Goal: Task Accomplishment & Management: Manage account settings

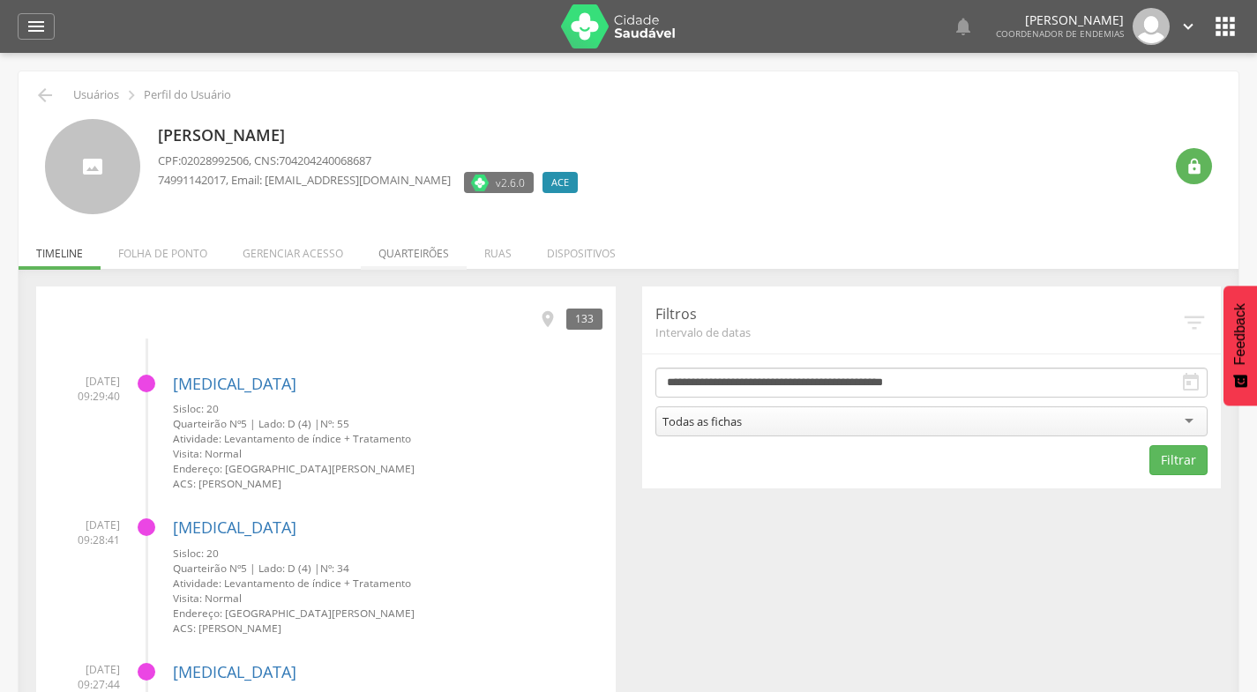
click at [411, 250] on li "Quarteirões" at bounding box center [414, 248] width 106 height 41
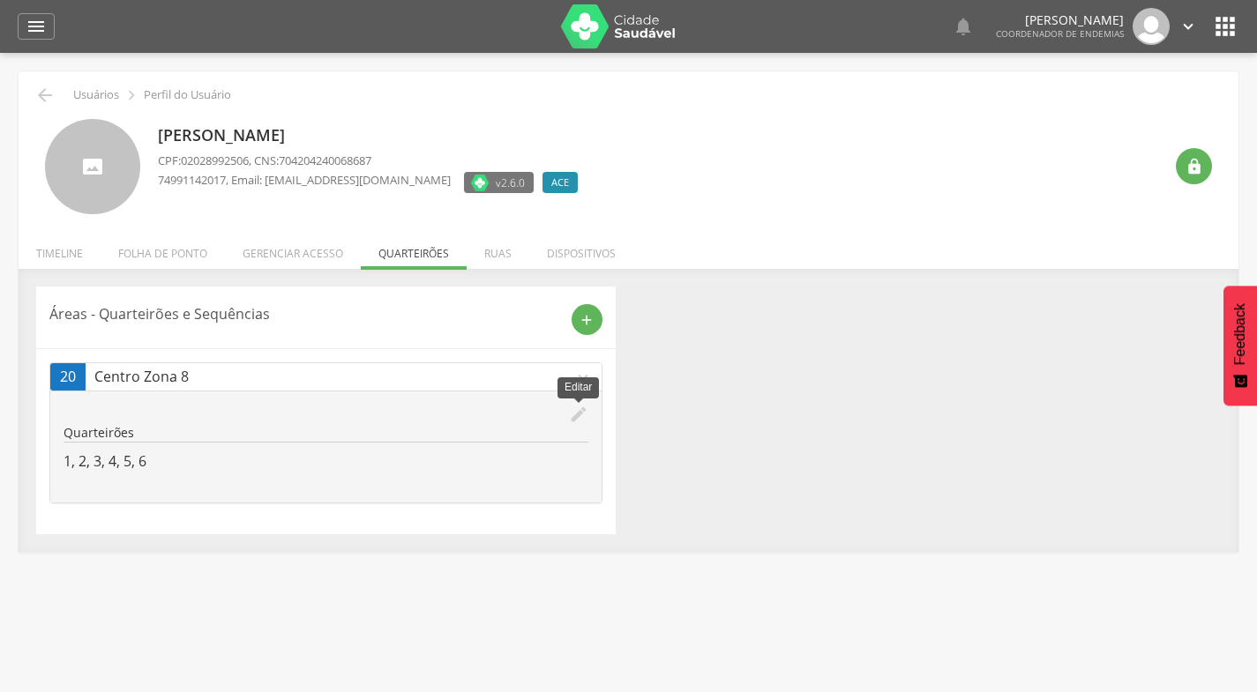
click at [574, 414] on icon "edit" at bounding box center [578, 414] width 19 height 19
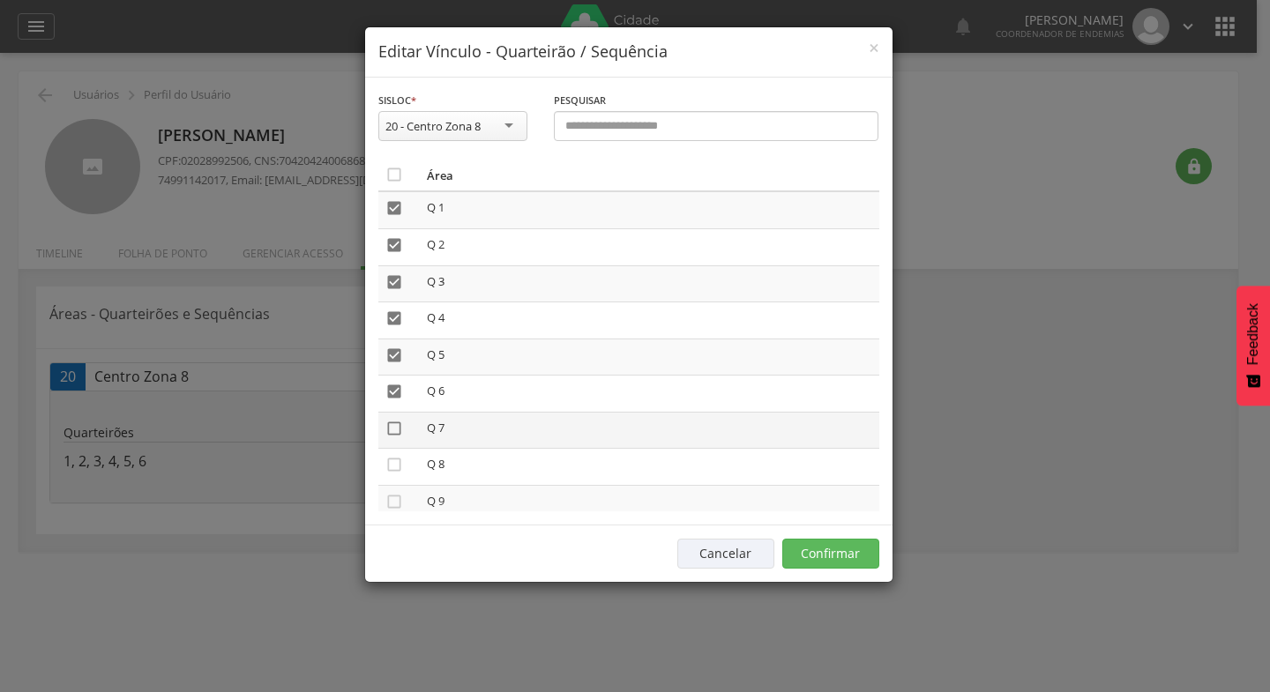
click at [395, 429] on icon "" at bounding box center [394, 429] width 18 height 18
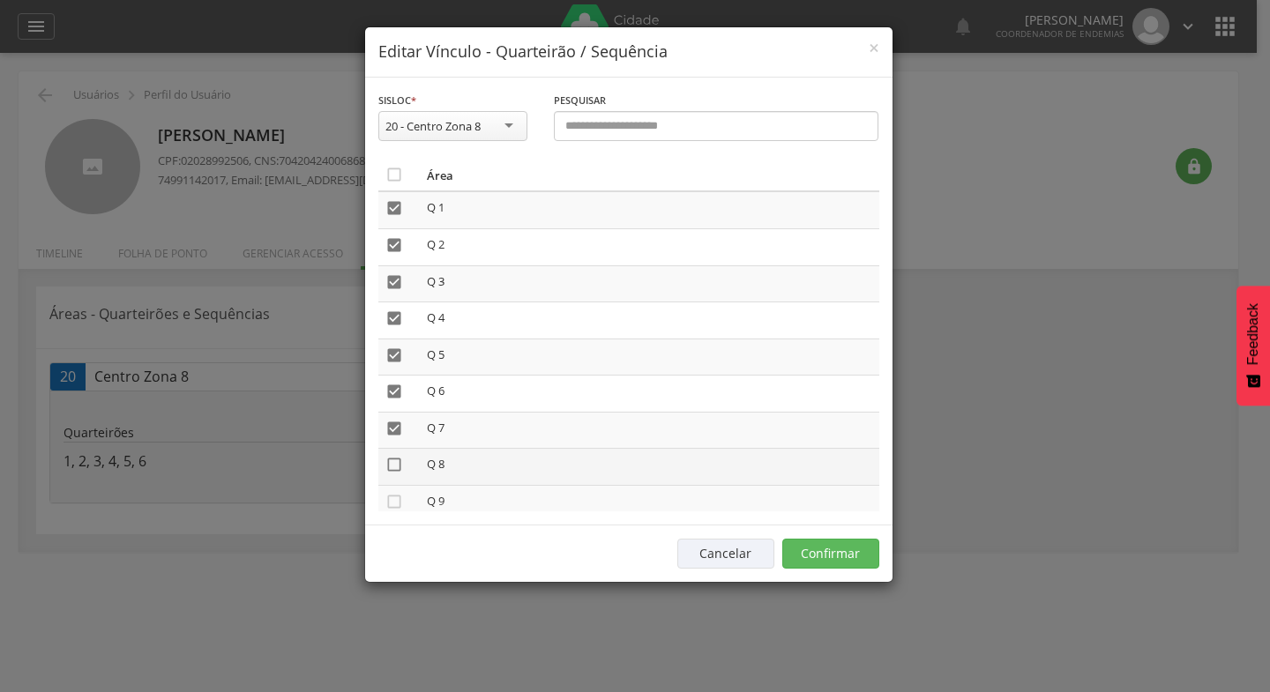
click at [392, 467] on icon "" at bounding box center [394, 465] width 18 height 18
click at [391, 504] on icon "" at bounding box center [394, 502] width 18 height 18
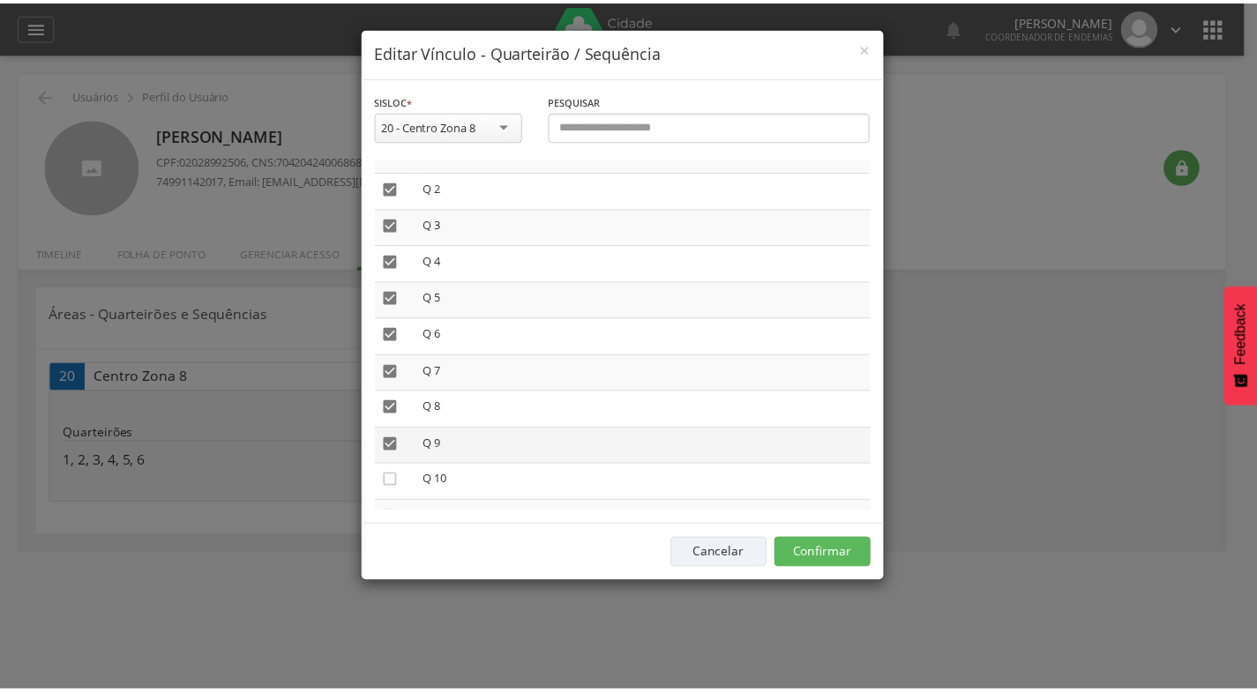
scroll to position [88, 0]
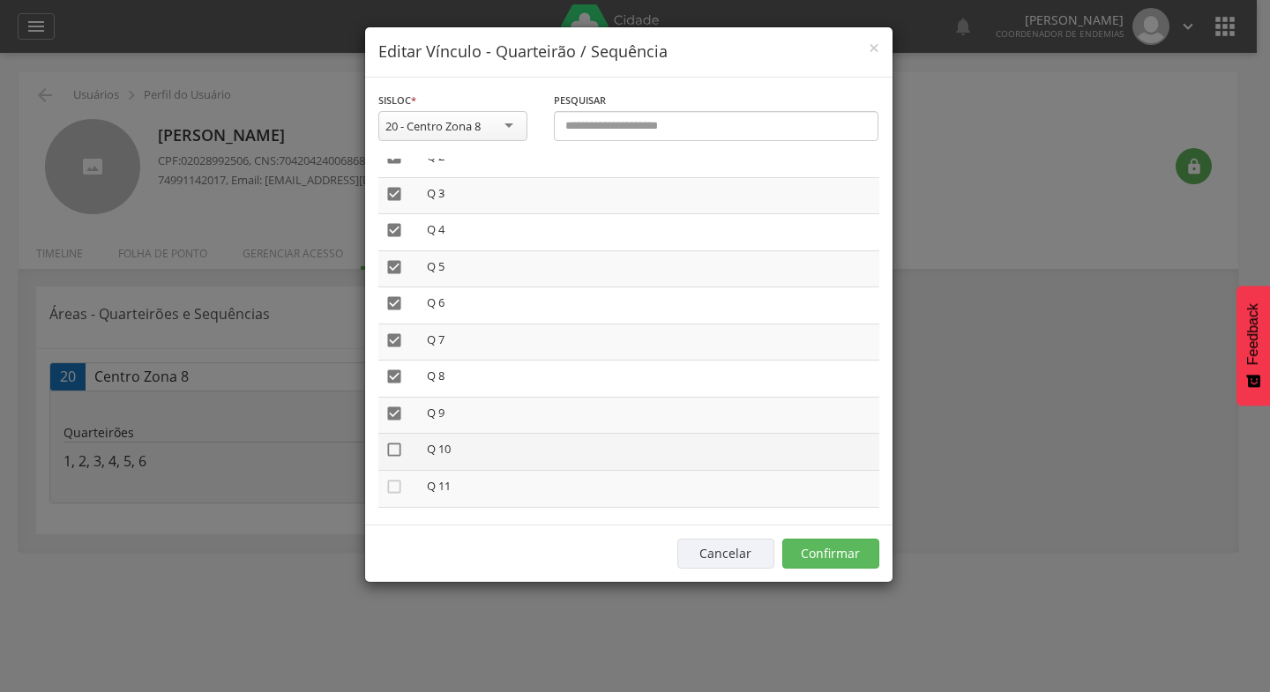
click at [390, 451] on icon "" at bounding box center [394, 450] width 18 height 18
click at [396, 486] on icon "" at bounding box center [394, 487] width 18 height 18
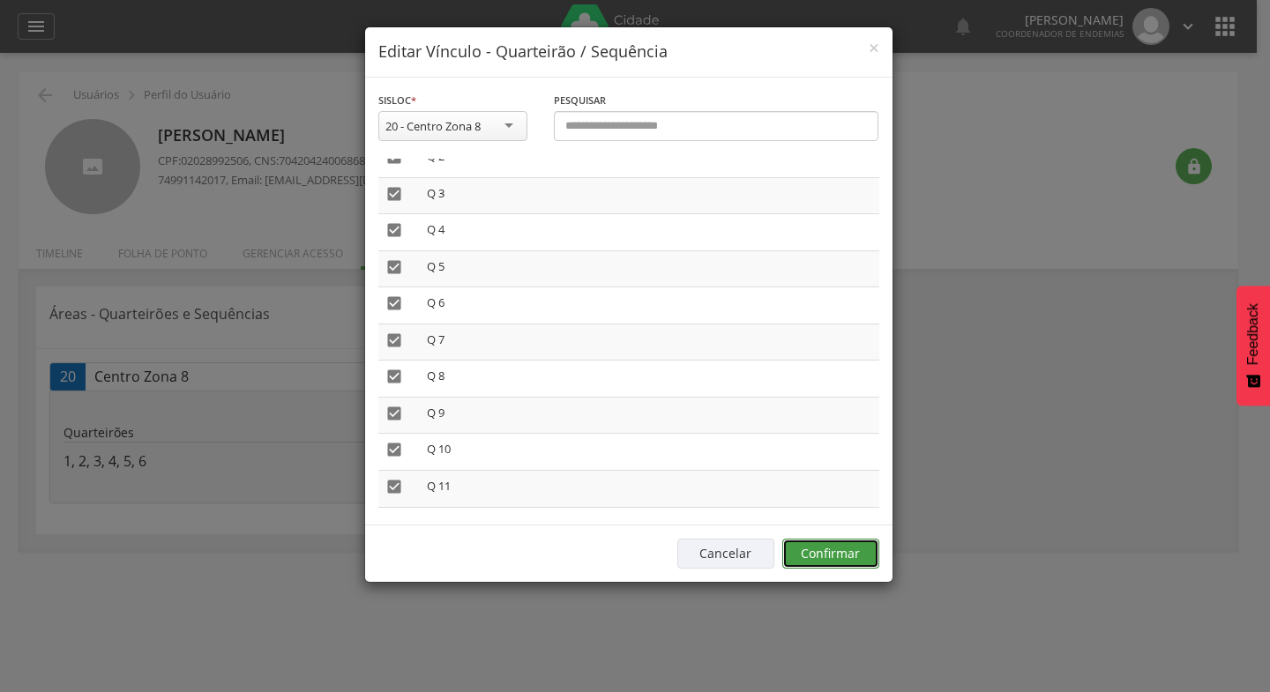
click at [824, 552] on button "Confirmar" at bounding box center [830, 554] width 97 height 30
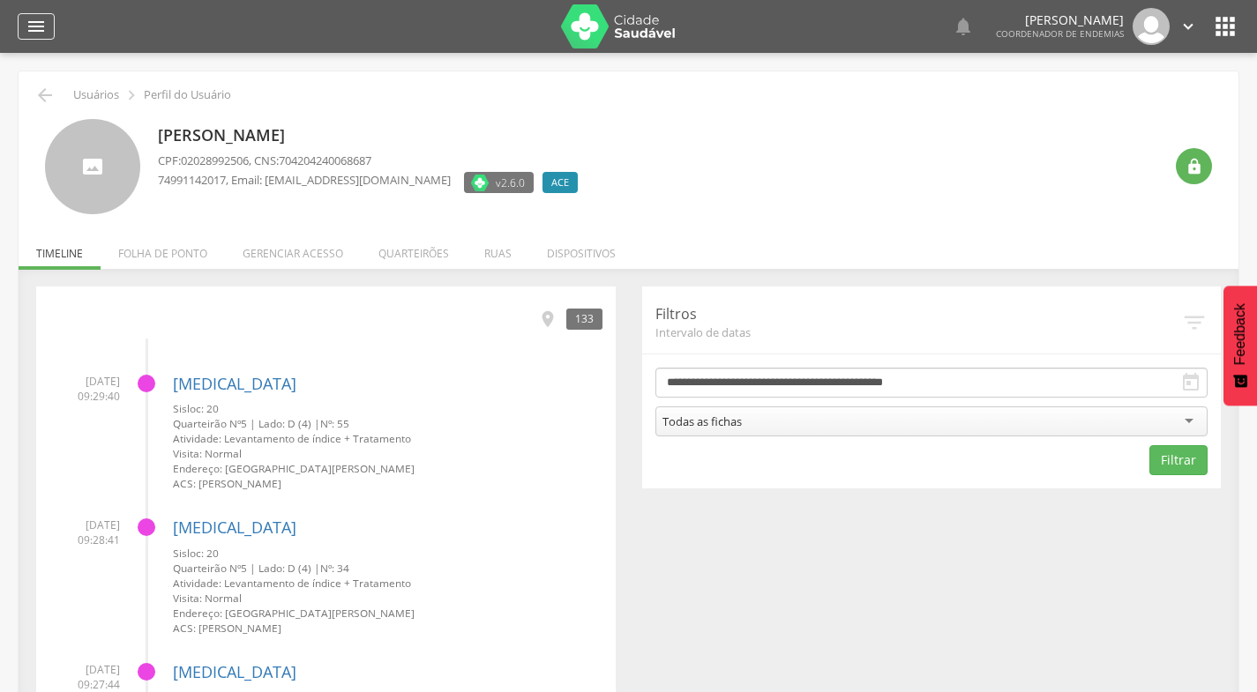
click at [45, 30] on icon "" at bounding box center [36, 26] width 21 height 21
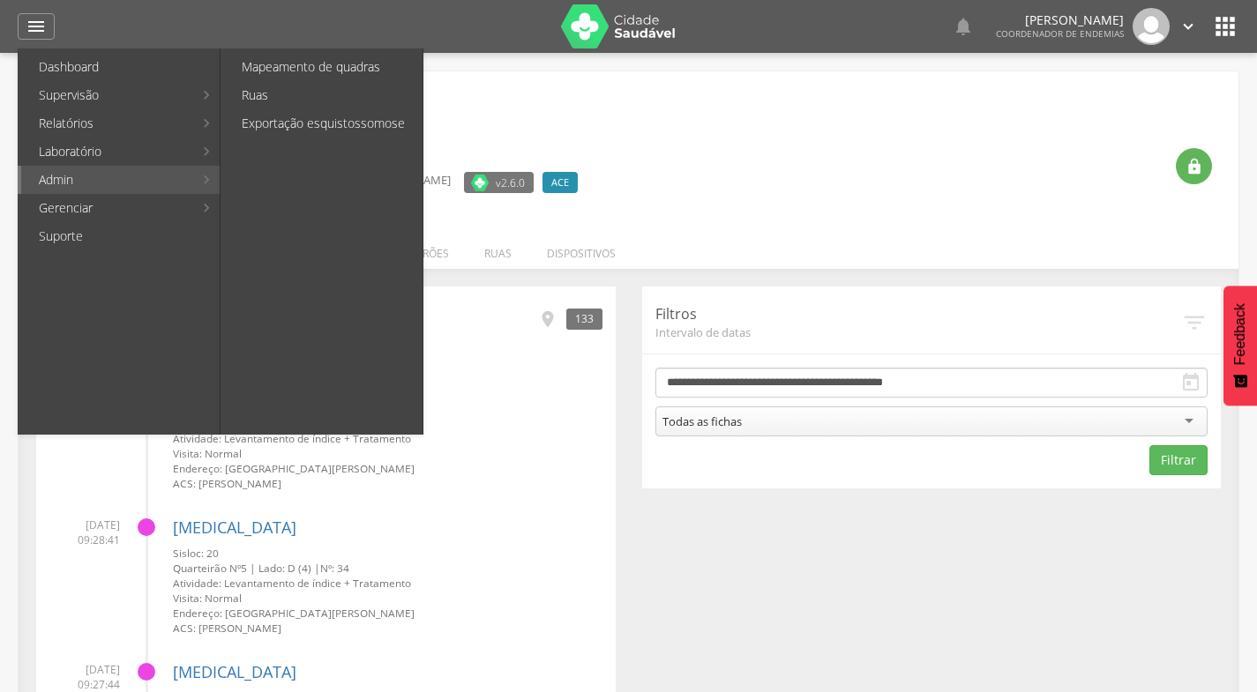
click at [208, 183] on li "Admin Mapeamento de quadras Ruas Exportação esquistossomose" at bounding box center [119, 180] width 202 height 28
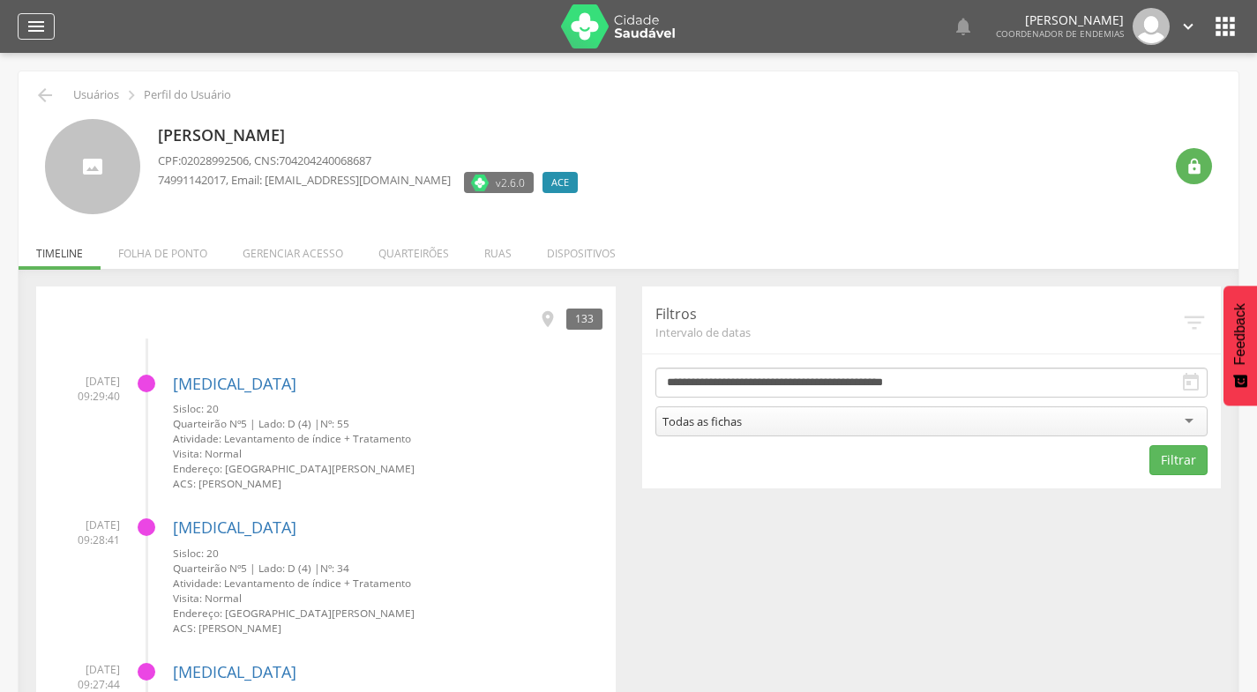
click at [36, 22] on icon "" at bounding box center [36, 26] width 21 height 21
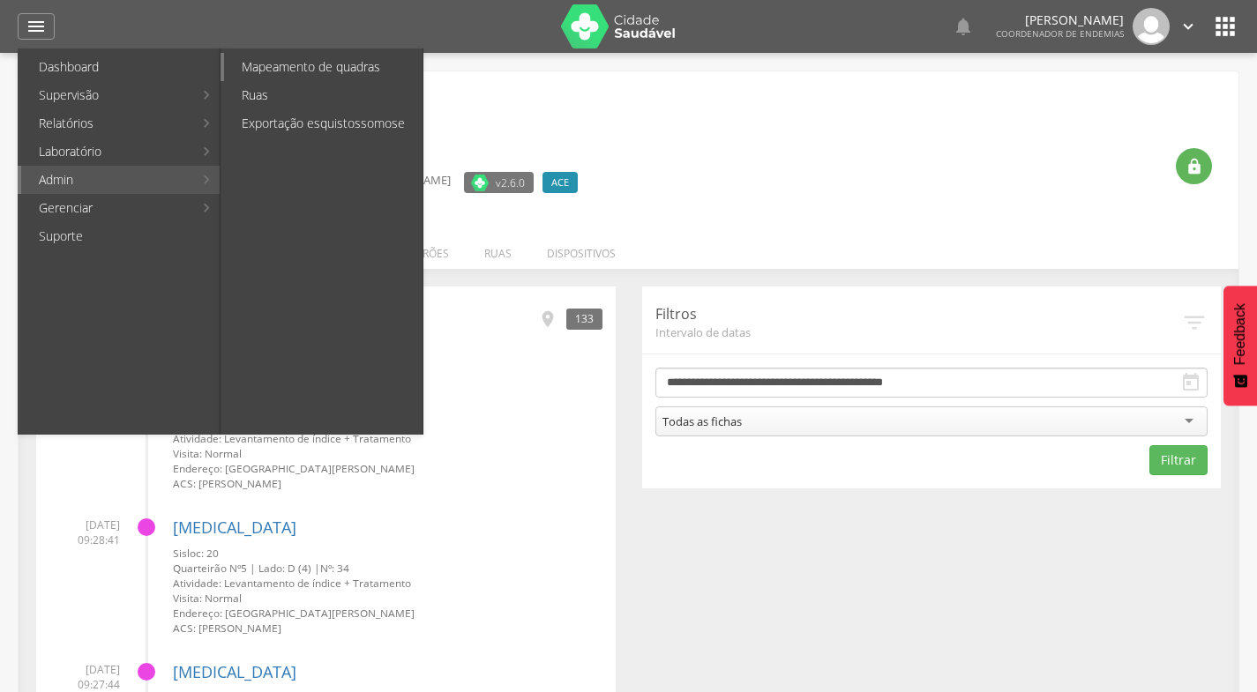
click at [292, 70] on link "Mapeamento de quadras" at bounding box center [323, 67] width 198 height 28
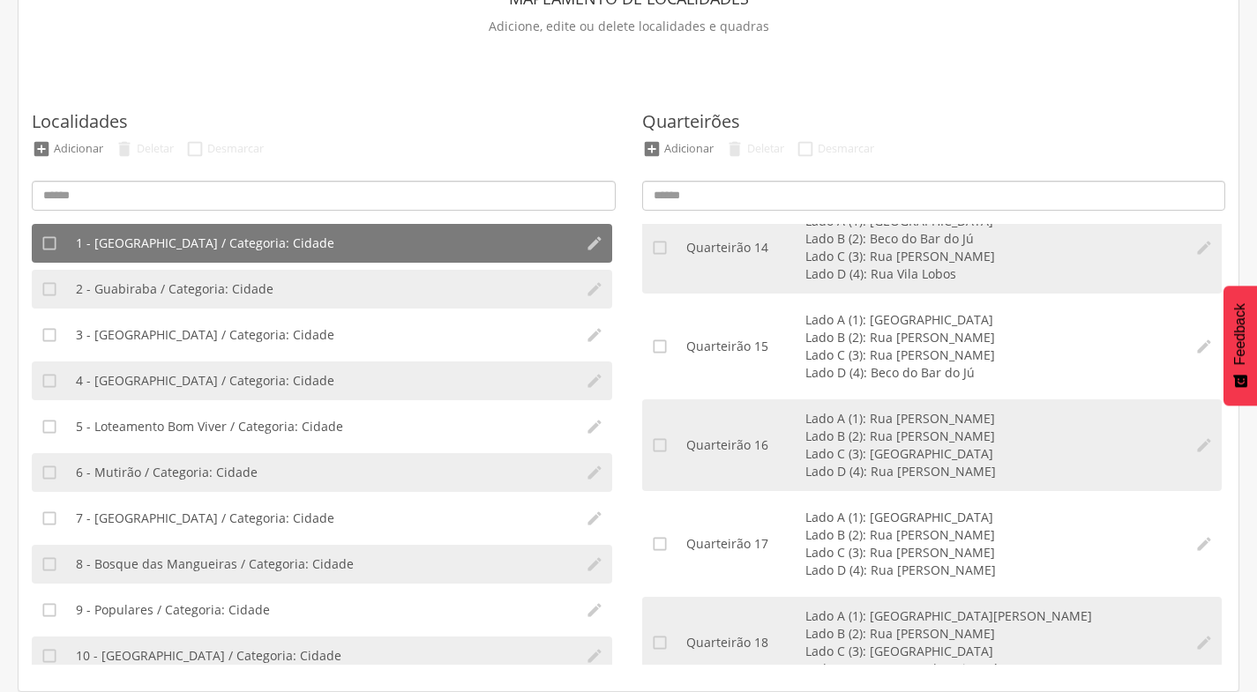
scroll to position [1505, 0]
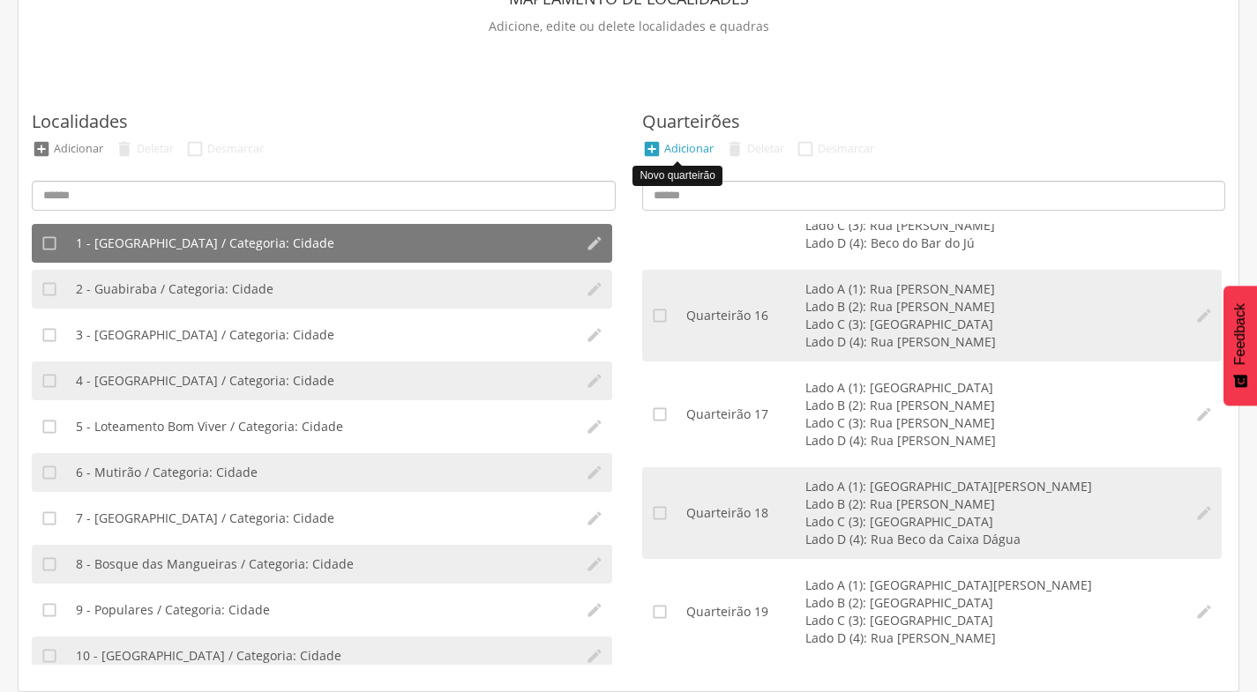
click at [692, 150] on div "Adicionar" at bounding box center [688, 148] width 49 height 15
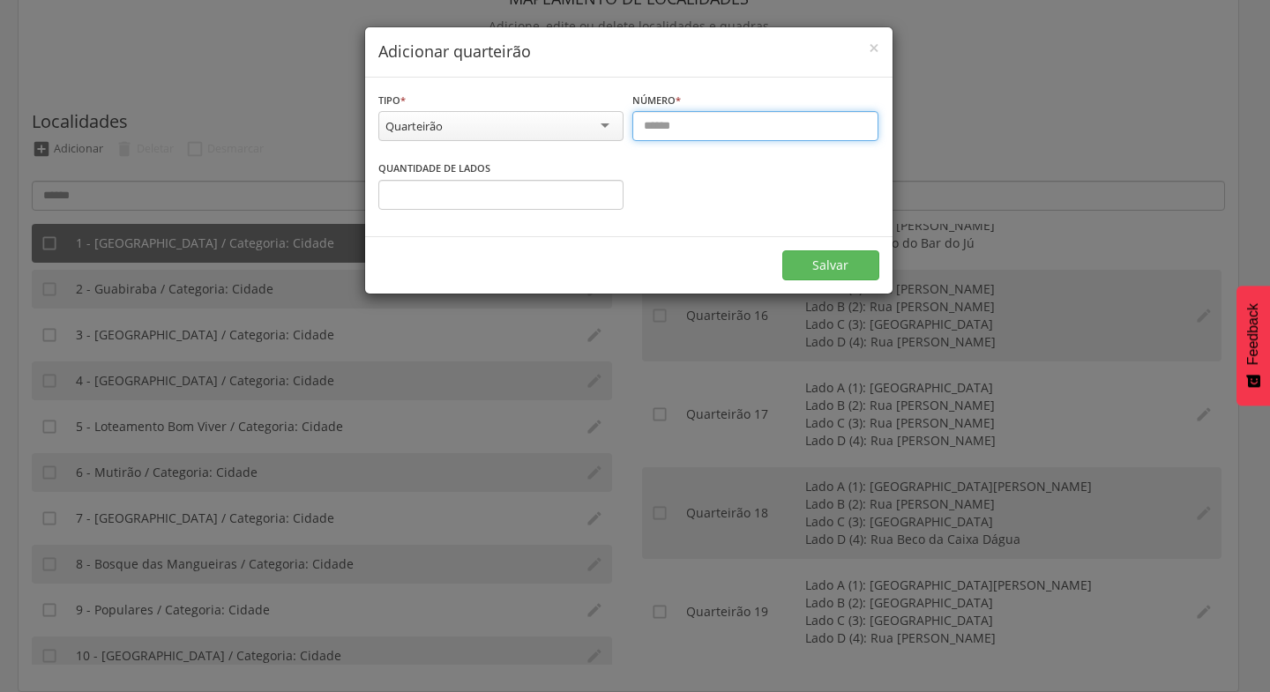
click at [673, 128] on input "text" at bounding box center [755, 126] width 246 height 30
drag, startPoint x: 1215, startPoint y: 568, endPoint x: 1192, endPoint y: 488, distance: 83.7
click at [1192, 488] on div "**********" at bounding box center [635, 346] width 1270 height 692
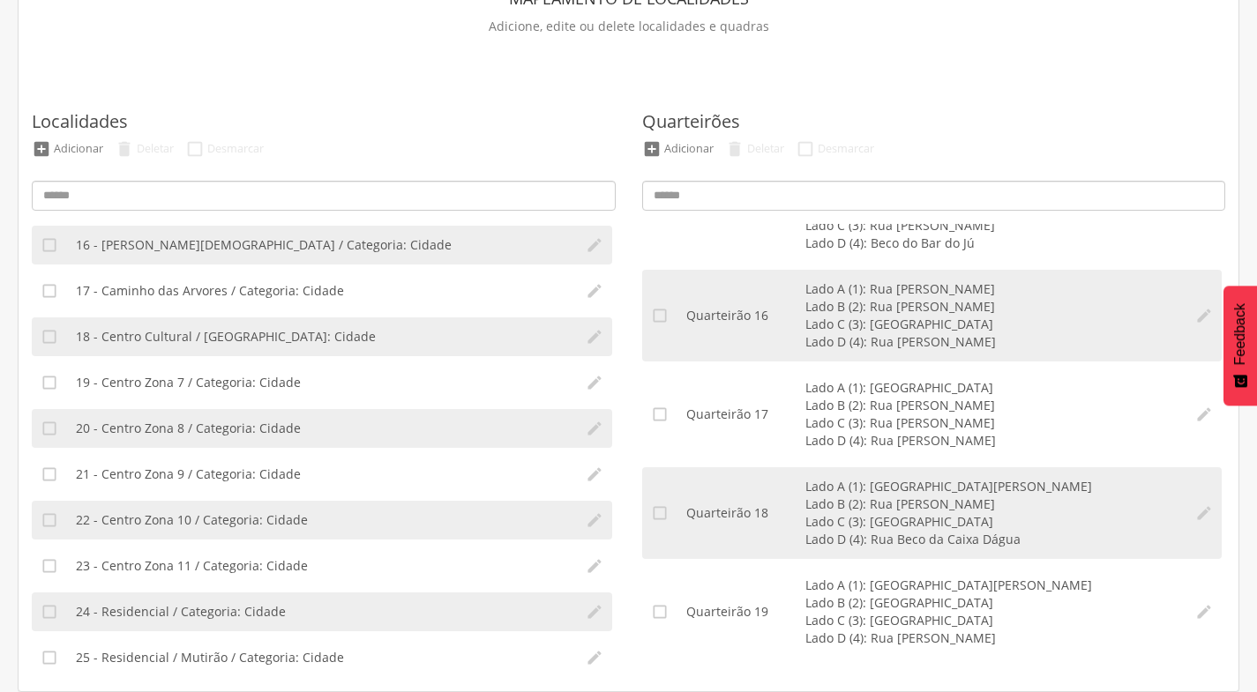
scroll to position [706, 0]
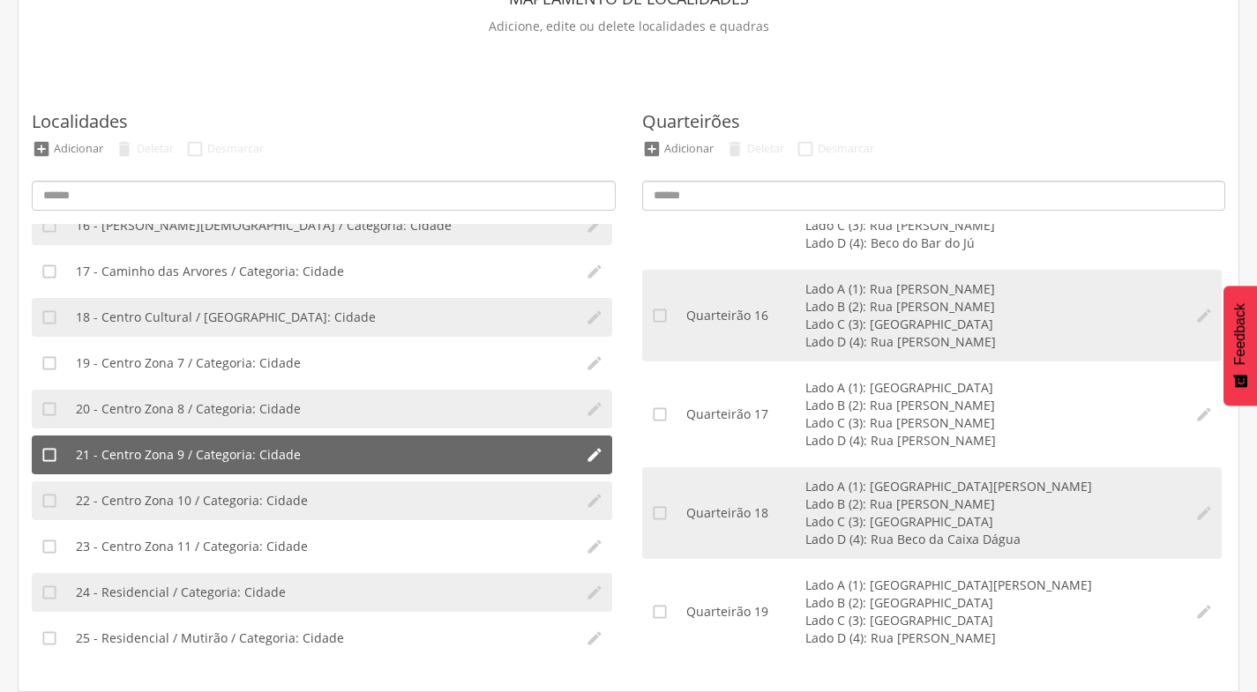
click at [173, 450] on span "21 - Centro Zona 9 / Categoria: Cidade" at bounding box center [188, 455] width 225 height 18
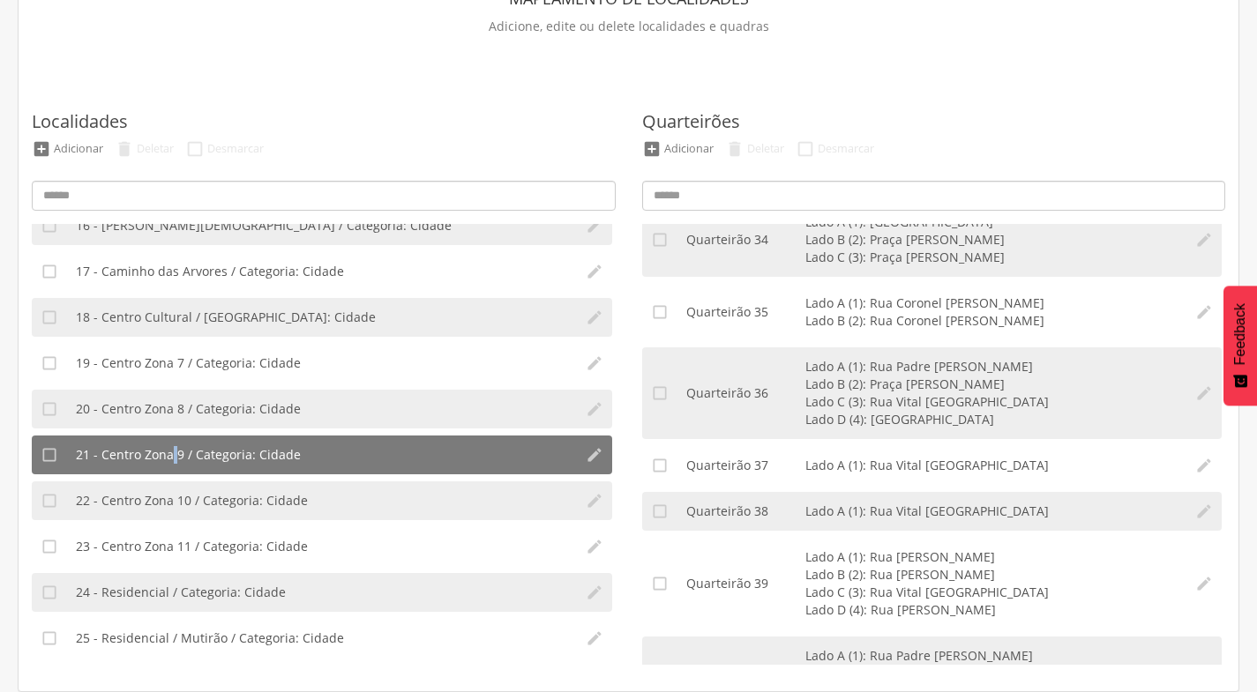
scroll to position [3350, 0]
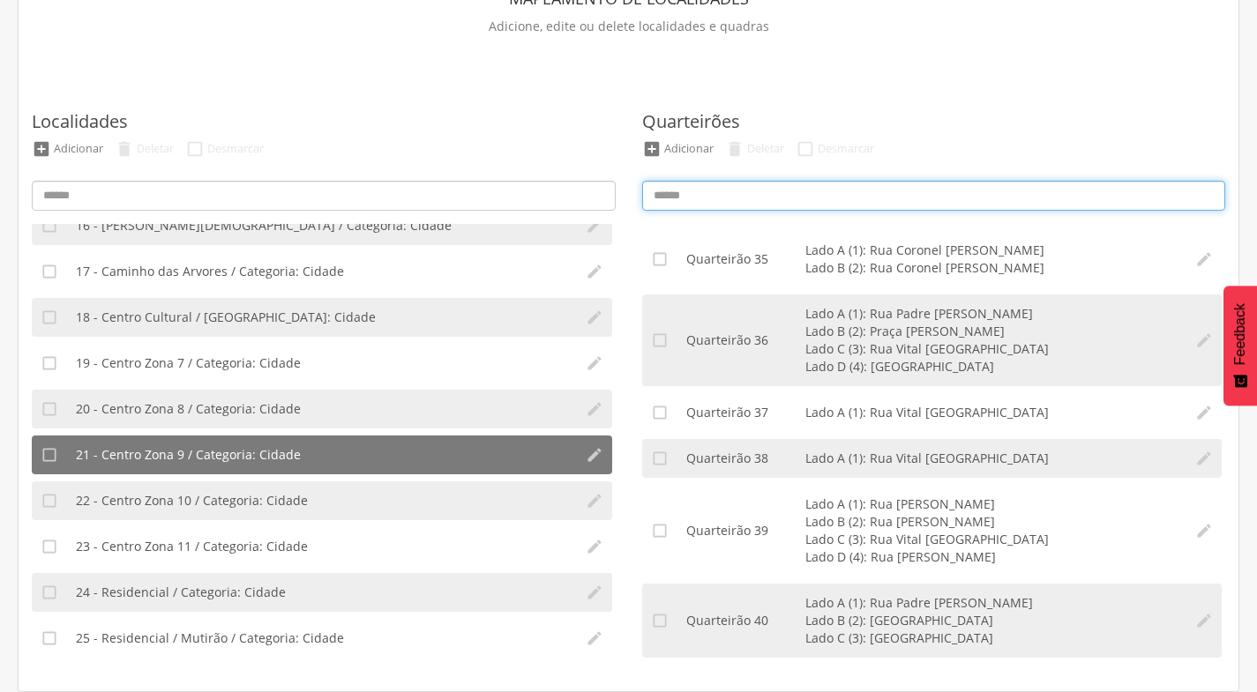
click at [706, 193] on input at bounding box center [934, 196] width 584 height 30
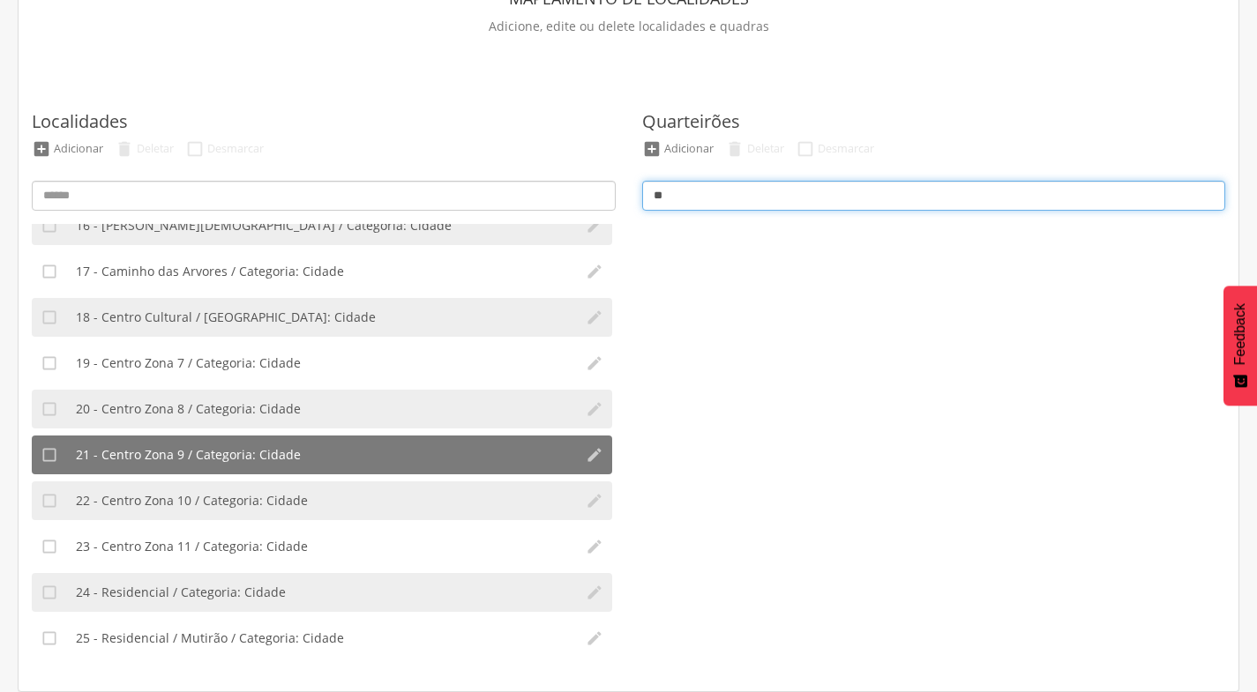
scroll to position [0, 0]
type input "*"
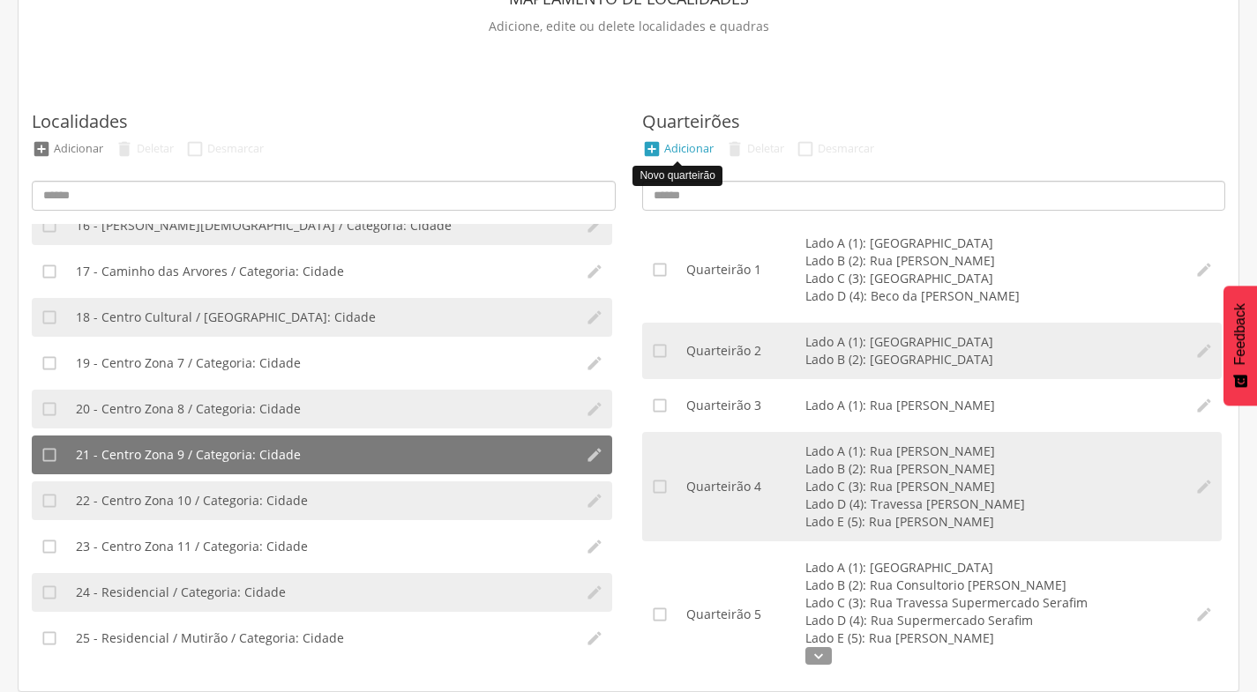
click at [691, 147] on div "Adicionar" at bounding box center [688, 148] width 49 height 15
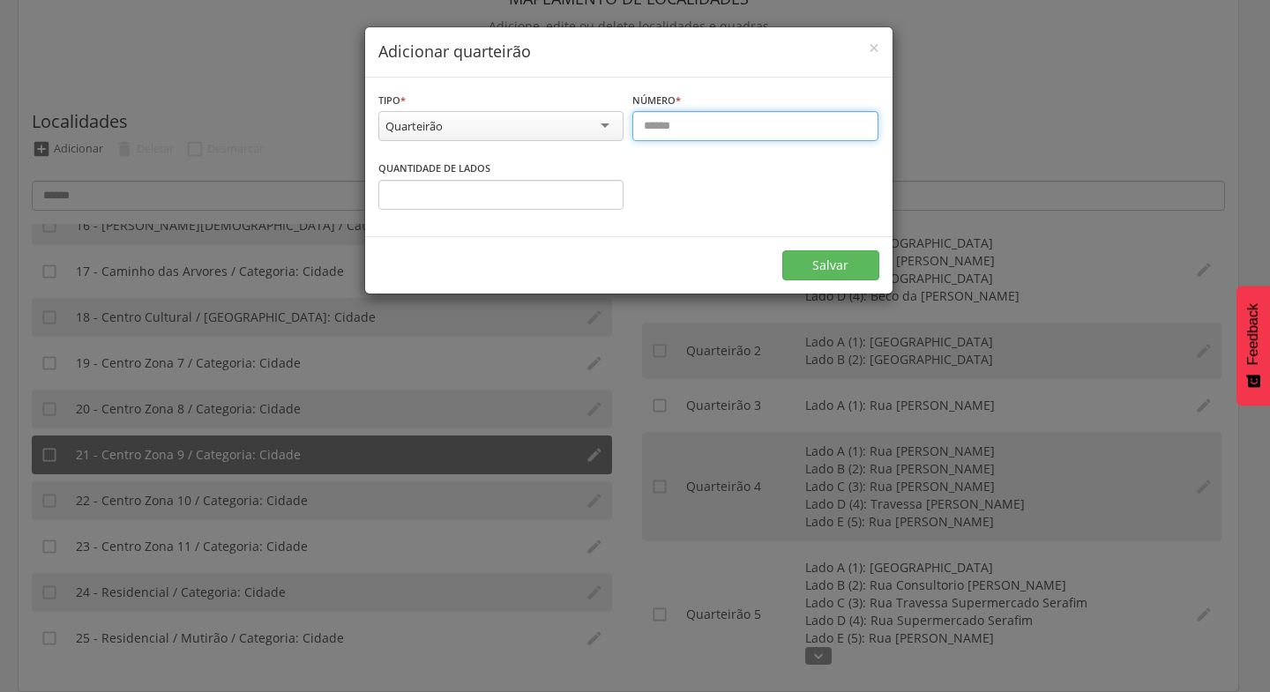
click at [680, 126] on input "text" at bounding box center [755, 126] width 246 height 30
type input "**"
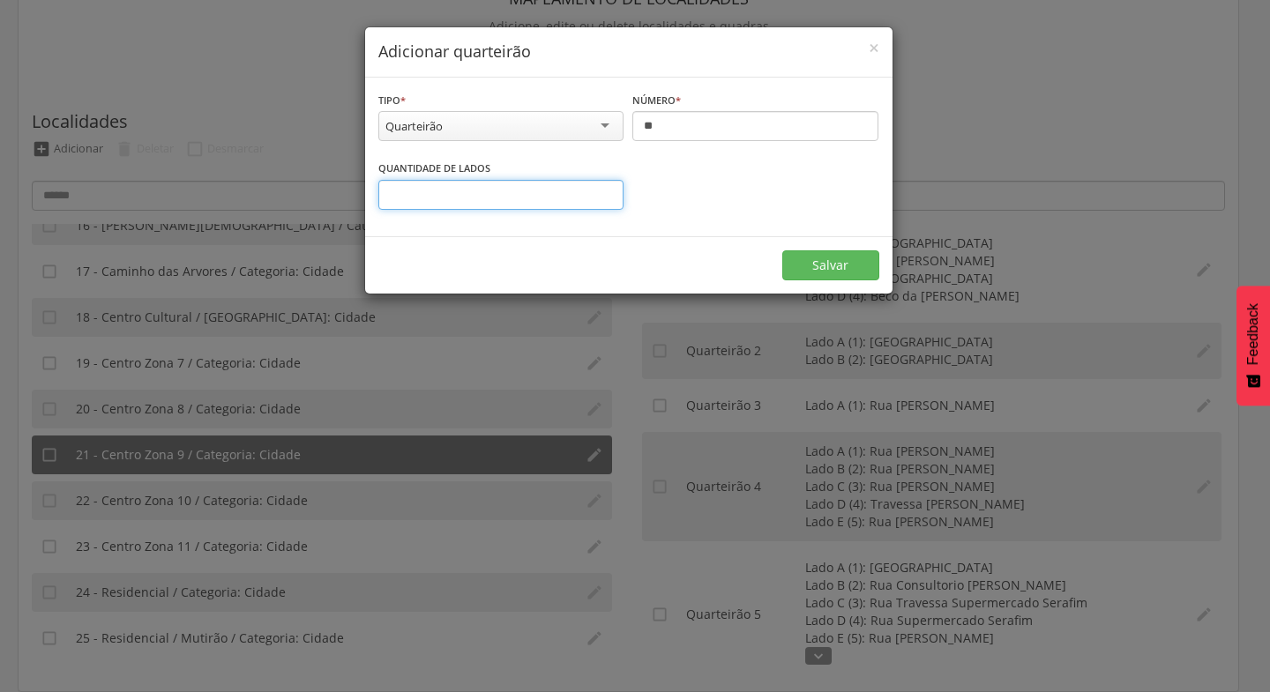
type input "*"
click at [604, 191] on input "*" at bounding box center [501, 195] width 246 height 30
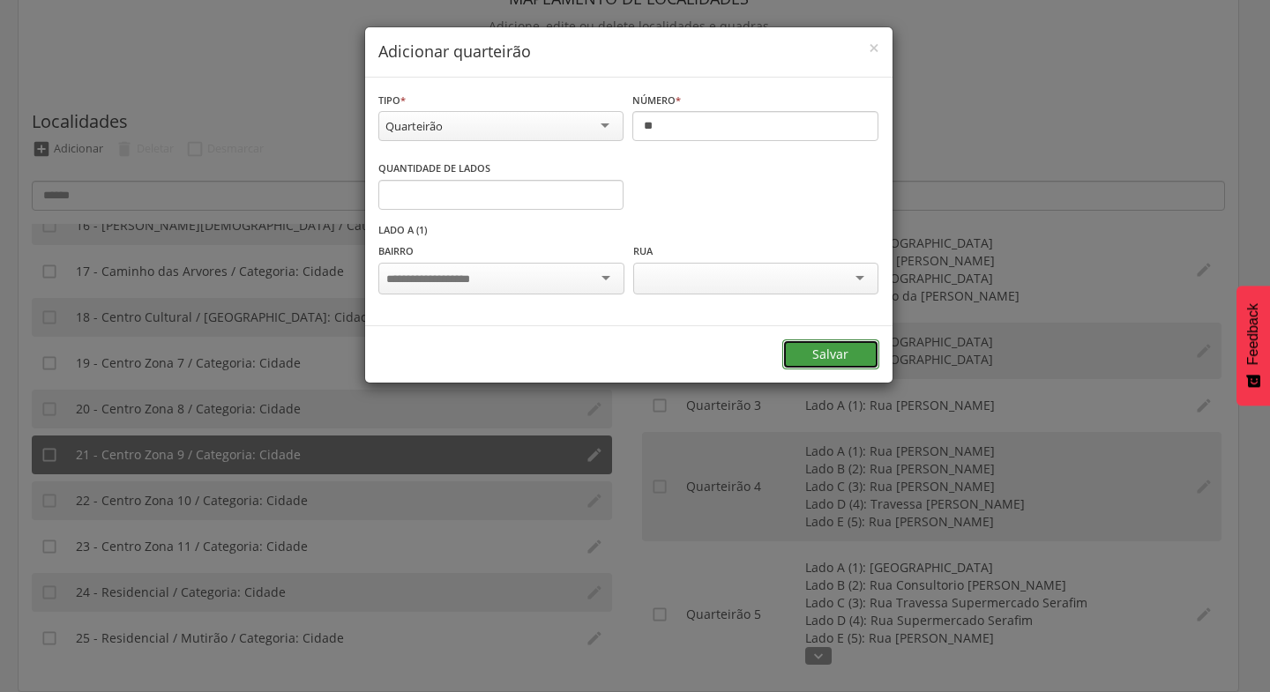
click at [834, 353] on button "Salvar" at bounding box center [830, 355] width 97 height 30
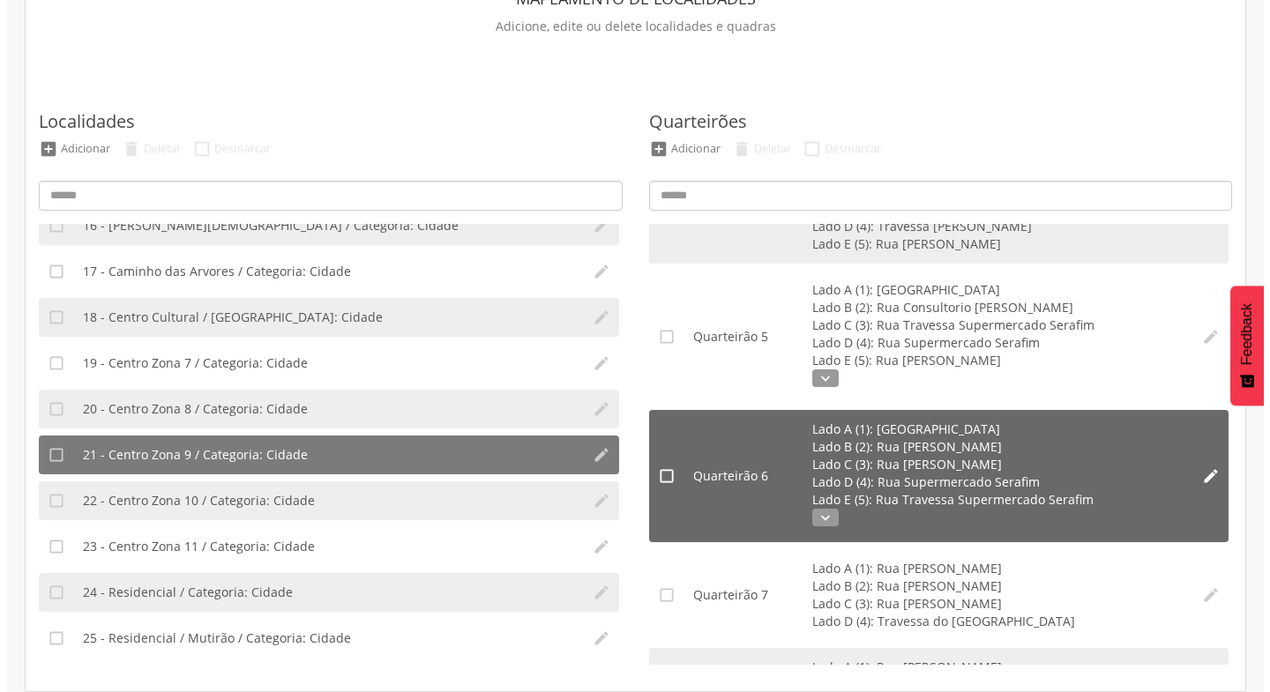
scroll to position [309, 0]
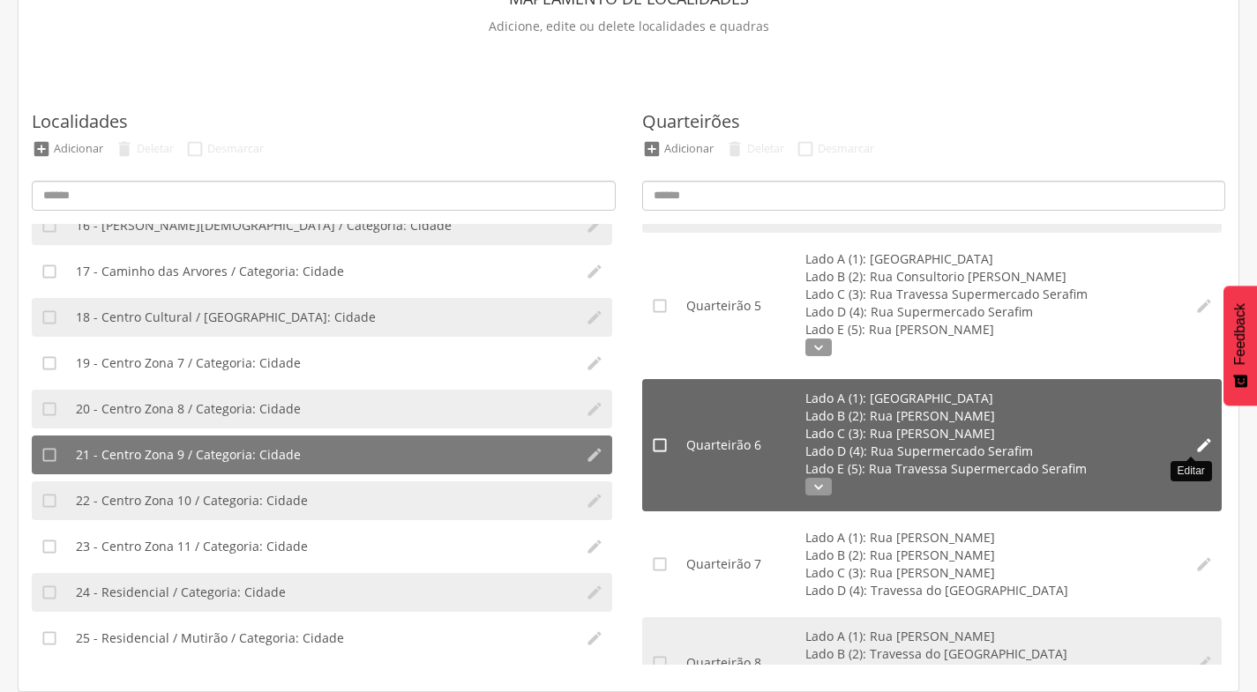
click at [1195, 446] on icon "" at bounding box center [1204, 446] width 18 height 18
type input "*"
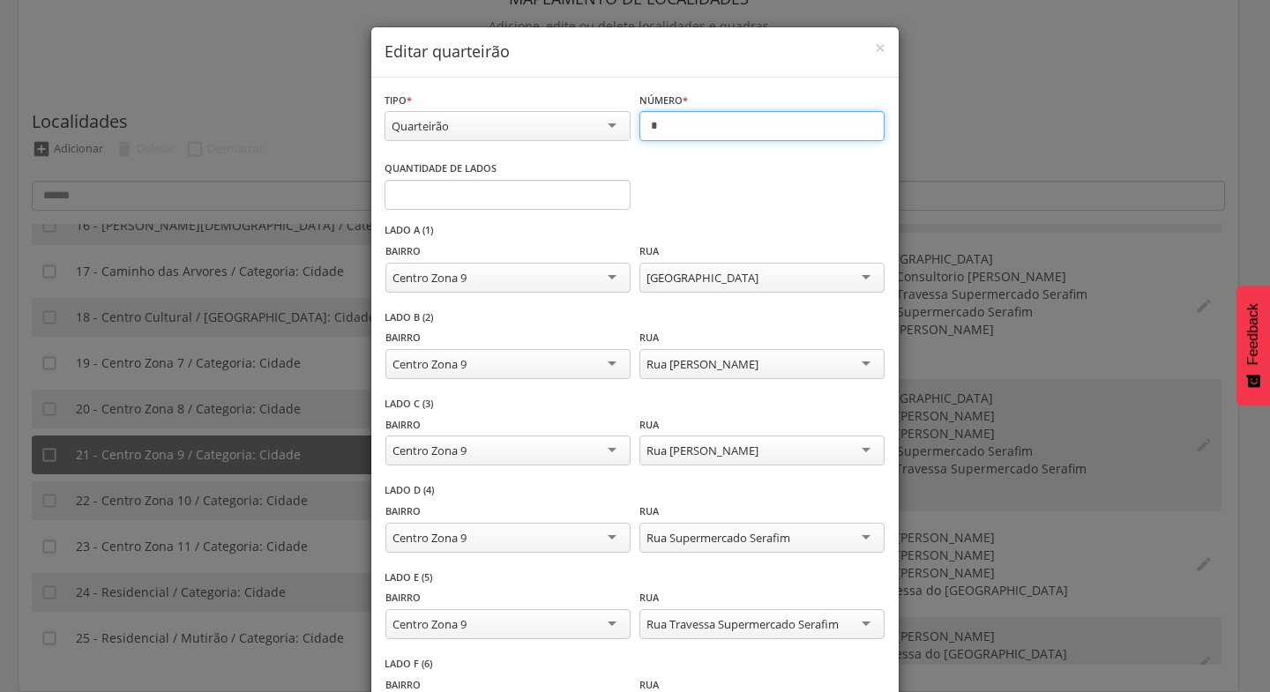
click at [653, 127] on input "*" at bounding box center [762, 126] width 246 height 30
type input "*"
click at [876, 47] on span "×" at bounding box center [880, 47] width 11 height 25
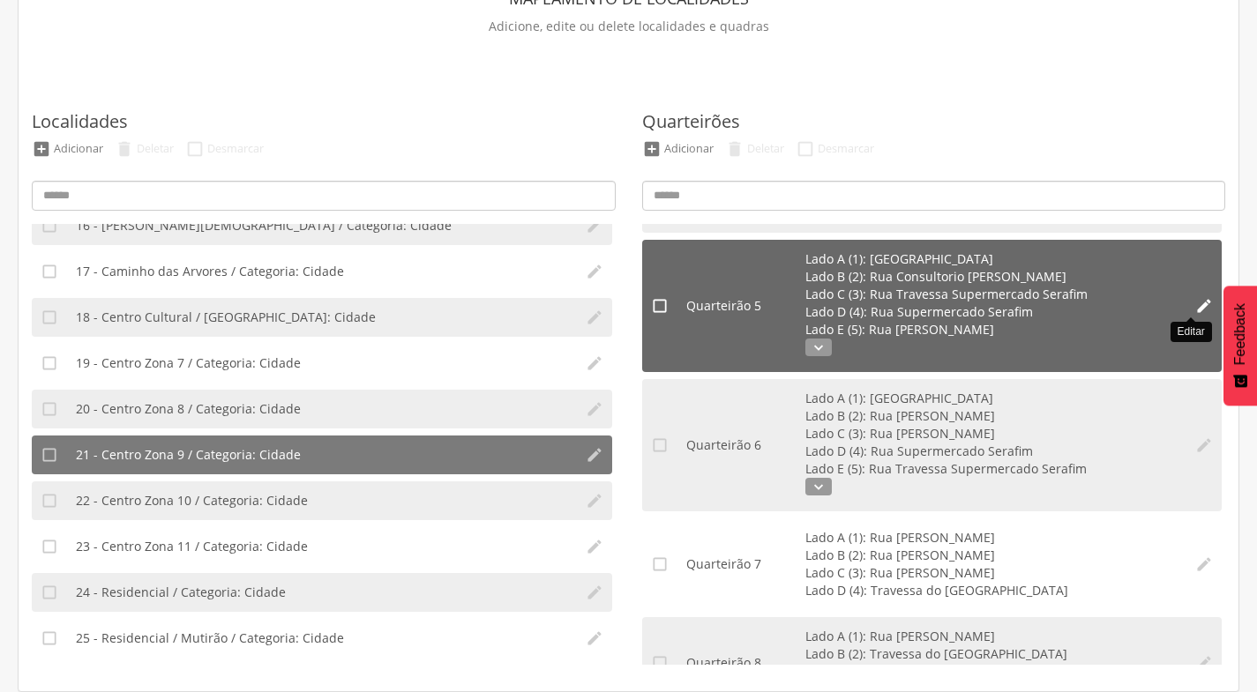
click at [1195, 301] on icon "" at bounding box center [1204, 306] width 18 height 18
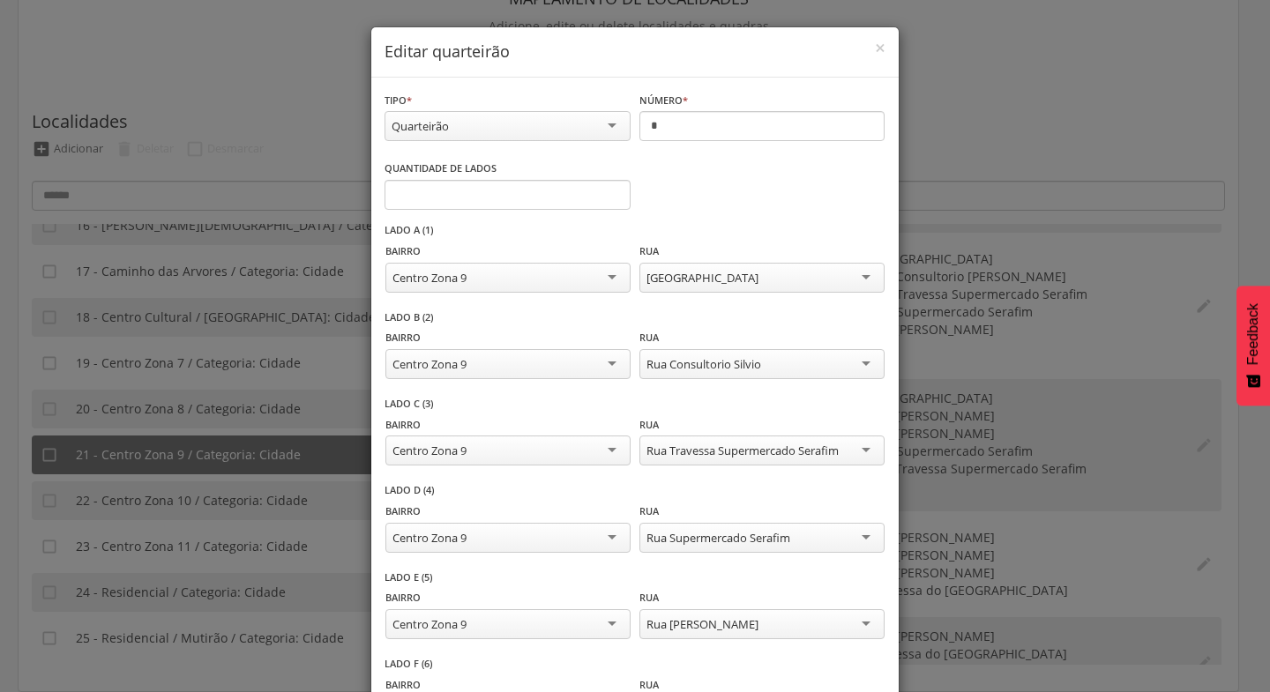
click at [1128, 127] on div "**********" at bounding box center [635, 346] width 1270 height 692
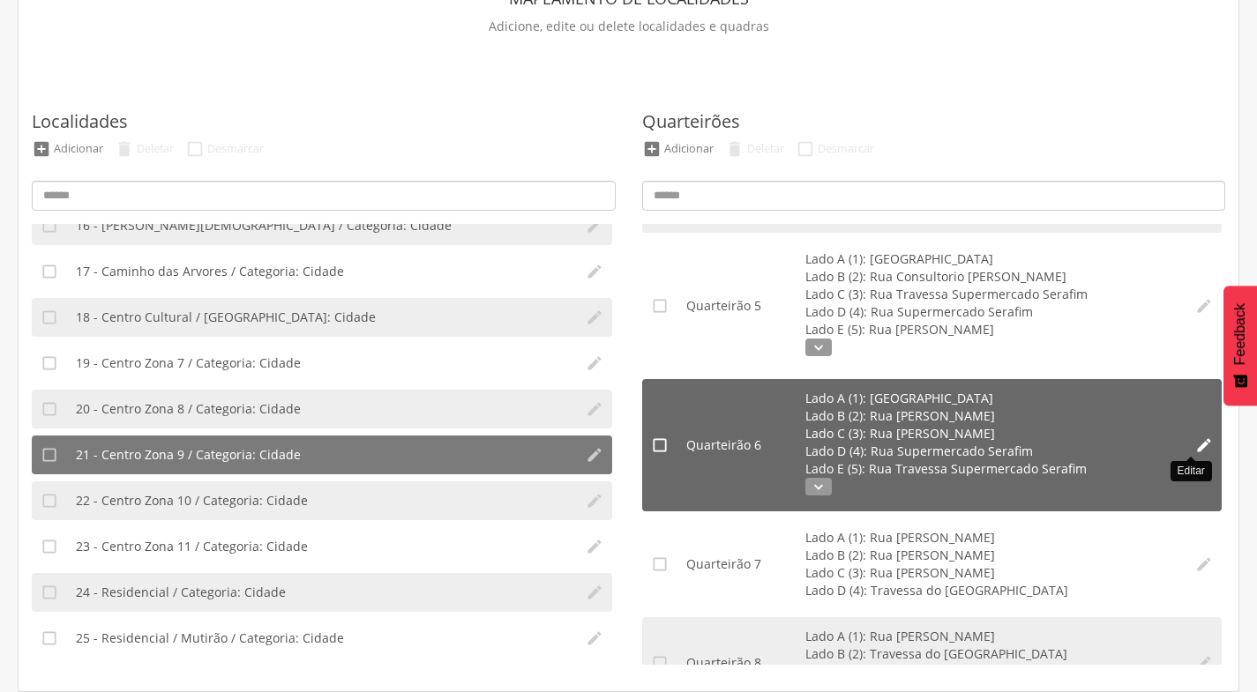
click at [1196, 441] on icon "" at bounding box center [1204, 446] width 18 height 18
type input "*"
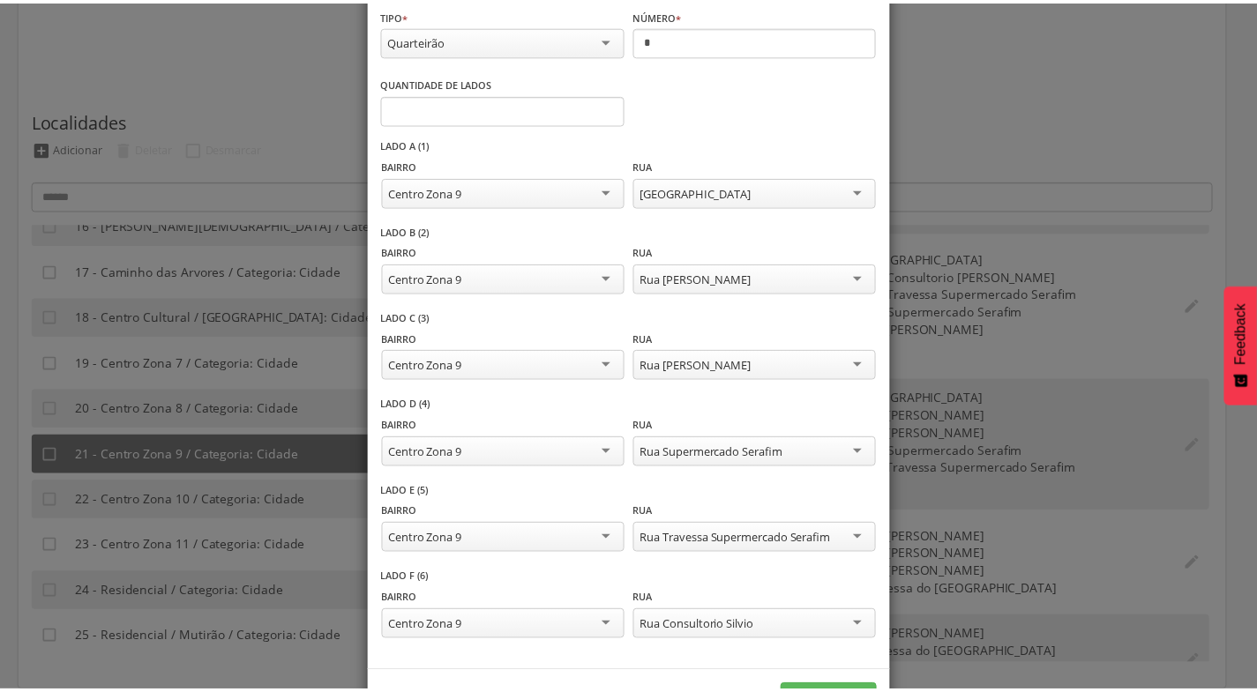
scroll to position [0, 0]
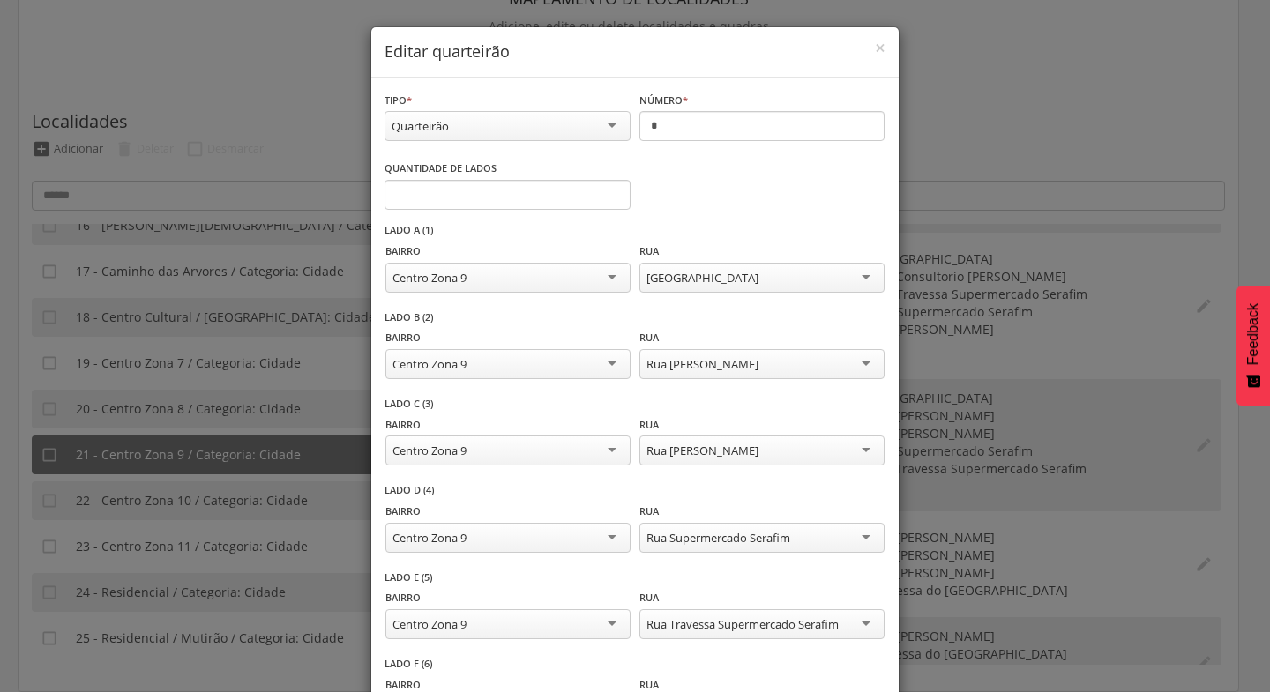
click at [1016, 90] on div "**********" at bounding box center [635, 346] width 1270 height 692
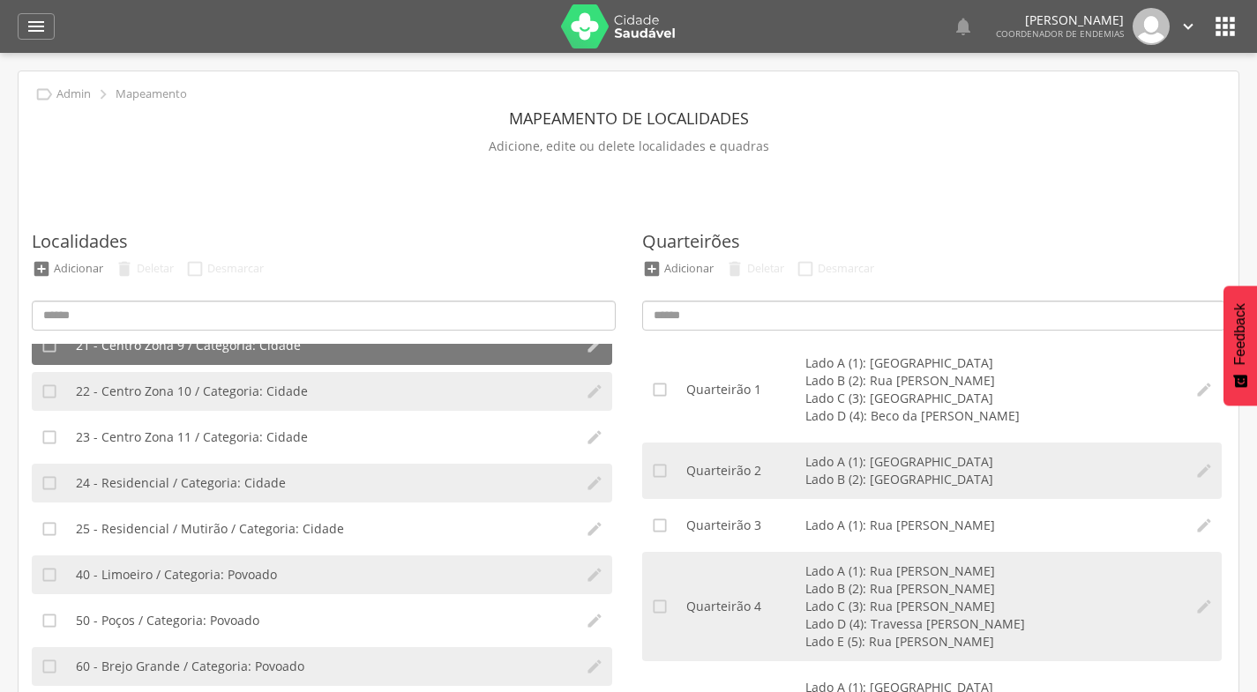
click at [1229, 27] on icon "" at bounding box center [1225, 26] width 28 height 28
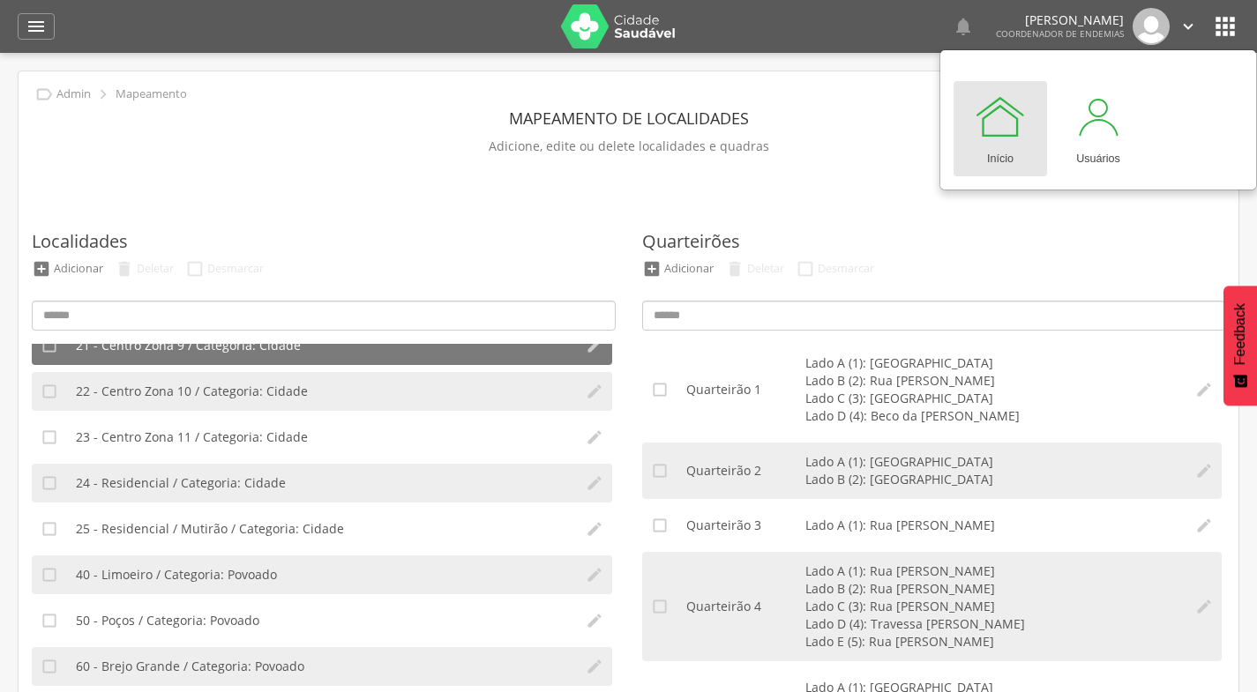
click at [872, 143] on p "Adicione, edite ou delete localidades e quadras" at bounding box center [628, 146] width 1193 height 25
